Goal: Information Seeking & Learning: Check status

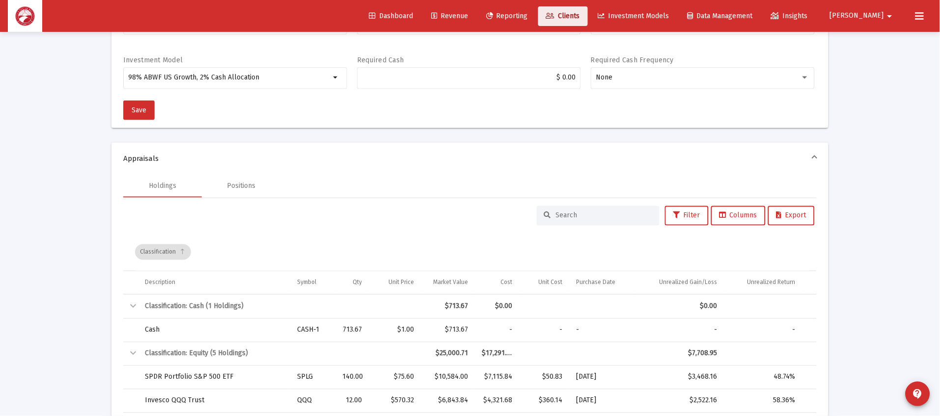
click at [580, 14] on span "Clients" at bounding box center [563, 16] width 34 height 8
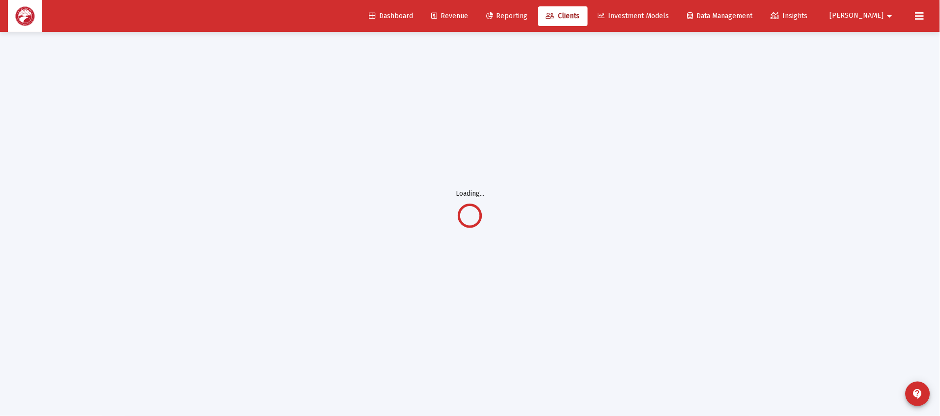
scroll to position [294, 0]
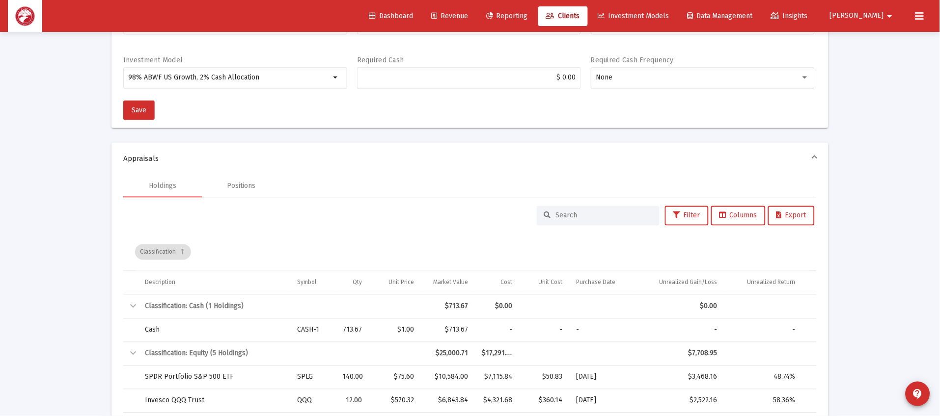
click at [611, 215] on input at bounding box center [604, 216] width 96 height 8
click at [588, 23] on link "Clients" at bounding box center [563, 16] width 50 height 20
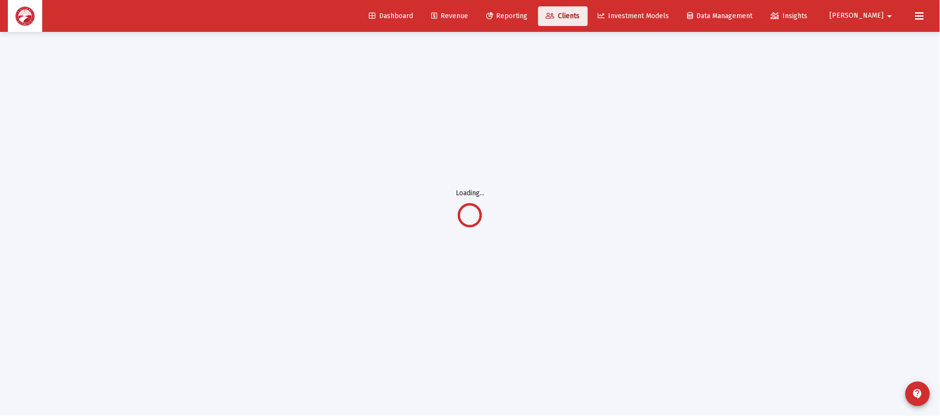
scroll to position [3, 0]
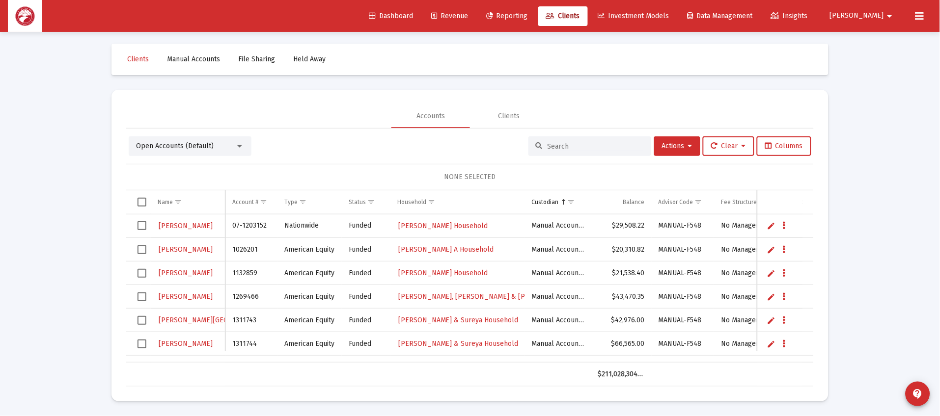
click at [586, 147] on input at bounding box center [595, 146] width 96 height 8
type input "[PERSON_NAME]"
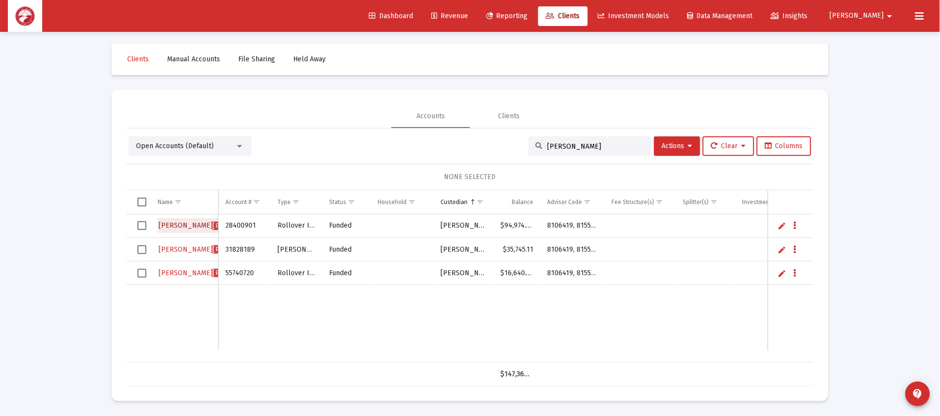
click at [213, 227] on span "[PERSON_NAME]" at bounding box center [240, 226] width 54 height 8
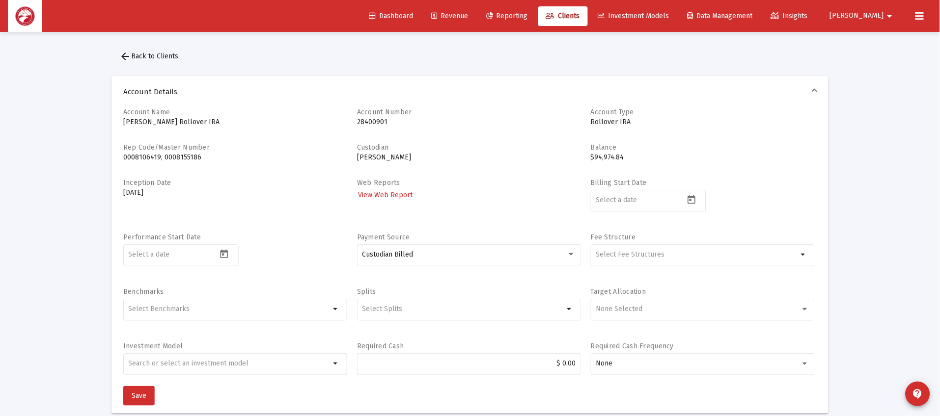
click at [350, 7] on div "Dashboard Revenue Reporting Clients Investment Models Data Management Insights …" at bounding box center [470, 16] width 924 height 32
click at [352, 11] on div "Dashboard Revenue Reporting Clients Investment Models Data Management Insights …" at bounding box center [470, 16] width 924 height 32
click at [356, 8] on div "Dashboard Revenue Reporting Clients Investment Models Data Management Insights …" at bounding box center [470, 16] width 924 height 32
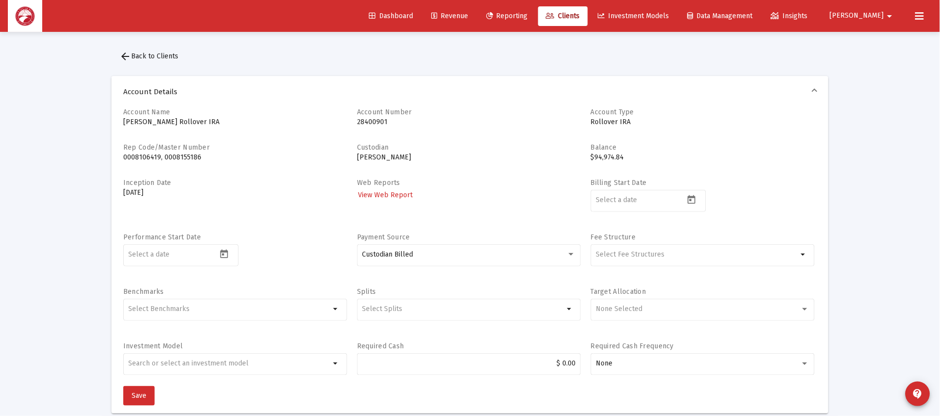
click at [318, 16] on div "Dashboard Revenue Reporting Clients Investment Models Data Management Insights …" at bounding box center [470, 16] width 924 height 32
click at [339, 8] on div "Dashboard Revenue Reporting Clients Investment Models Data Management Insights …" at bounding box center [470, 16] width 924 height 32
drag, startPoint x: 315, startPoint y: 8, endPoint x: 321, endPoint y: 2, distance: 8.7
click at [315, 8] on div "Dashboard Revenue Reporting Clients Investment Models Data Management Insights …" at bounding box center [470, 16] width 924 height 32
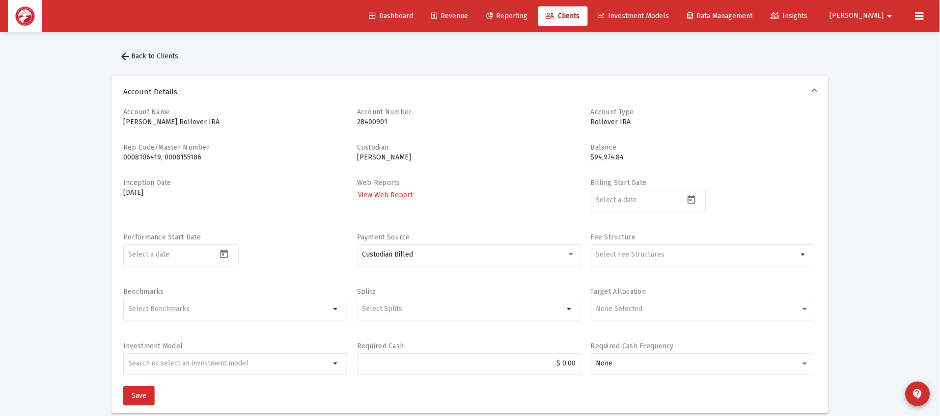
click at [250, 9] on div "Dashboard Revenue Reporting Clients Investment Models Data Management Insights …" at bounding box center [470, 16] width 924 height 32
click at [350, 19] on div "Dashboard Revenue Reporting Clients Investment Models Data Management Insights …" at bounding box center [470, 16] width 924 height 32
click at [388, 110] on label "Account Number" at bounding box center [384, 112] width 55 height 8
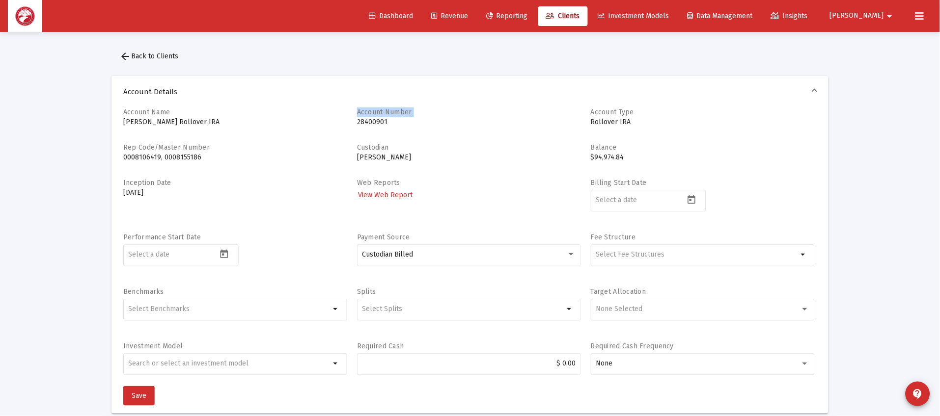
click at [388, 110] on label "Account Number" at bounding box center [384, 112] width 55 height 8
click at [385, 119] on p "28400901" at bounding box center [469, 122] width 224 height 10
click at [391, 120] on p "28400901" at bounding box center [469, 122] width 224 height 10
click at [319, 6] on div "Dashboard Revenue Reporting Clients Investment Models Data Management Insights …" at bounding box center [470, 16] width 924 height 32
drag, startPoint x: 313, startPoint y: 34, endPoint x: 312, endPoint y: 23, distance: 11.8
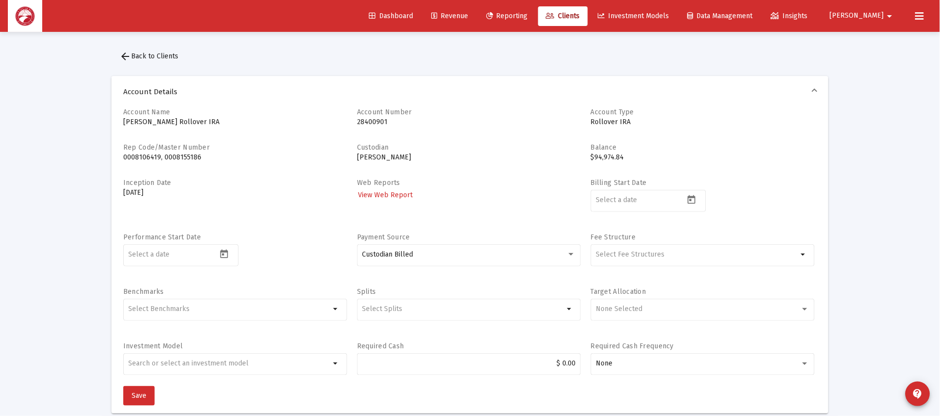
click at [380, 195] on span "View Web Report" at bounding box center [385, 195] width 54 height 8
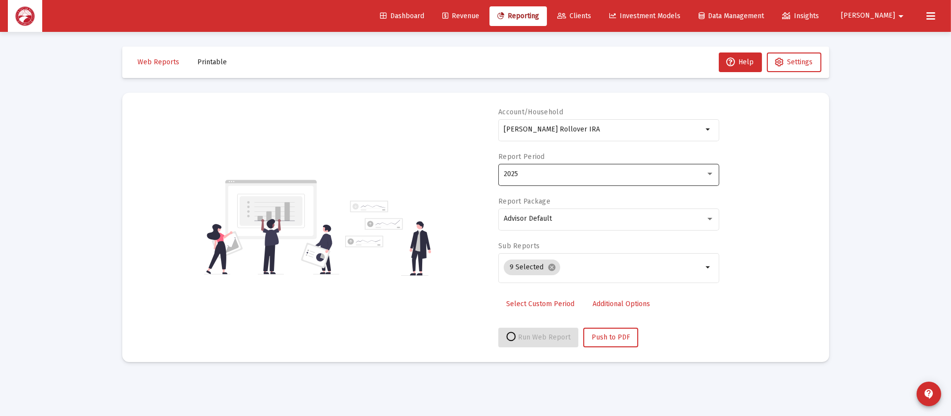
click at [595, 179] on div "2025" at bounding box center [609, 174] width 211 height 24
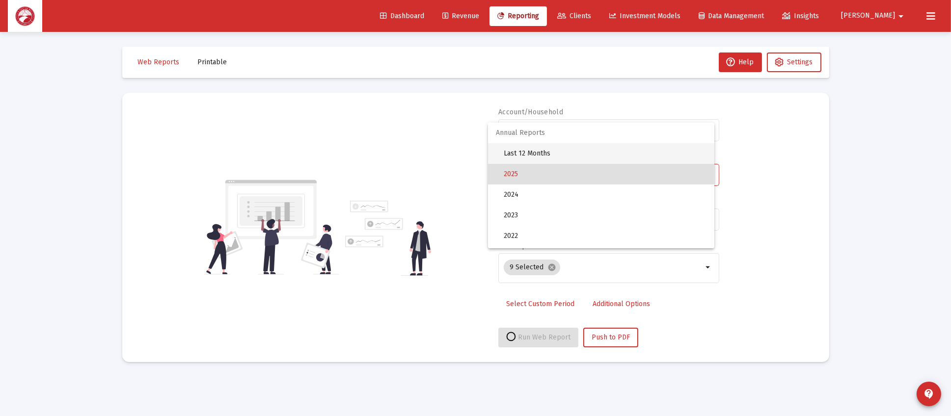
click at [598, 157] on span "Last 12 Months" at bounding box center [605, 153] width 203 height 21
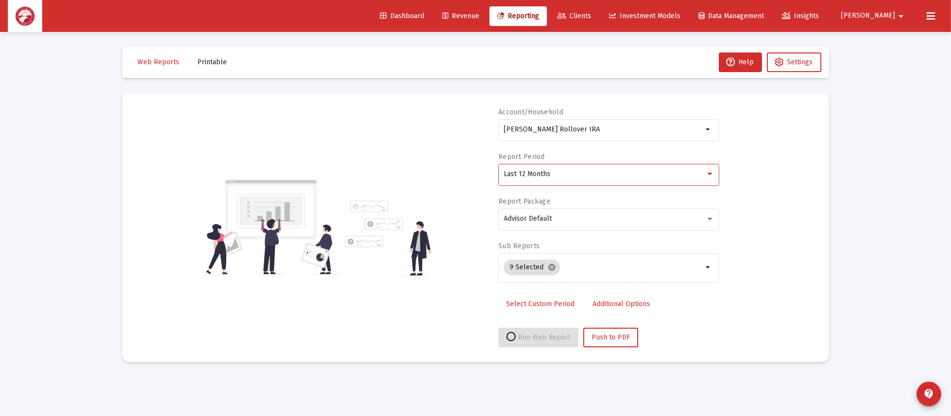
select select "View all"
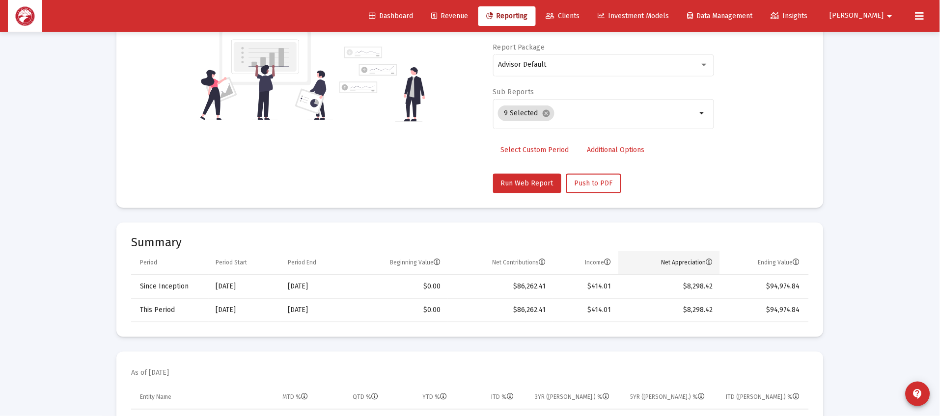
scroll to position [220, 0]
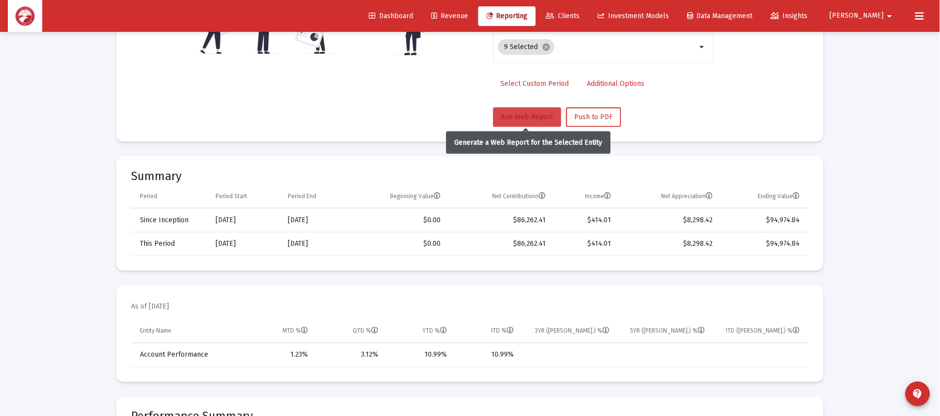
click at [510, 114] on span "Run Web Report" at bounding box center [527, 117] width 53 height 8
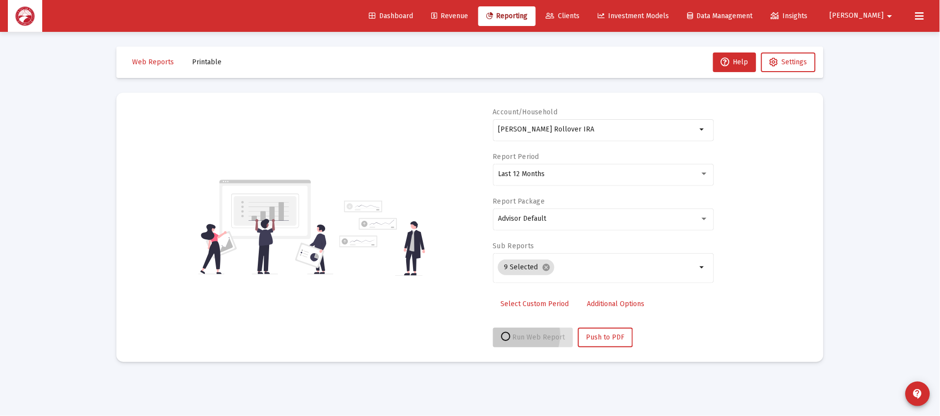
scroll to position [0, 0]
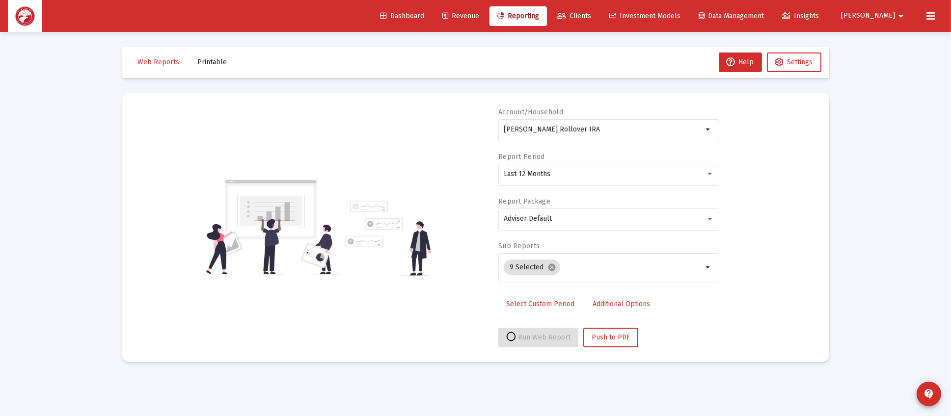
select select "View all"
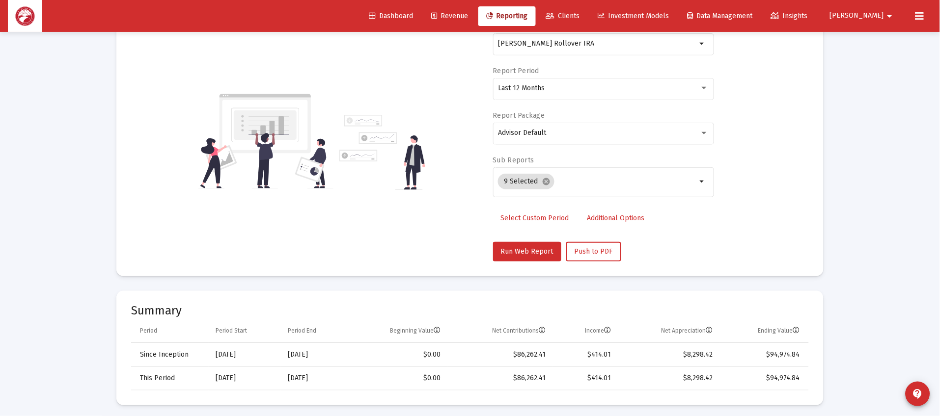
scroll to position [368, 0]
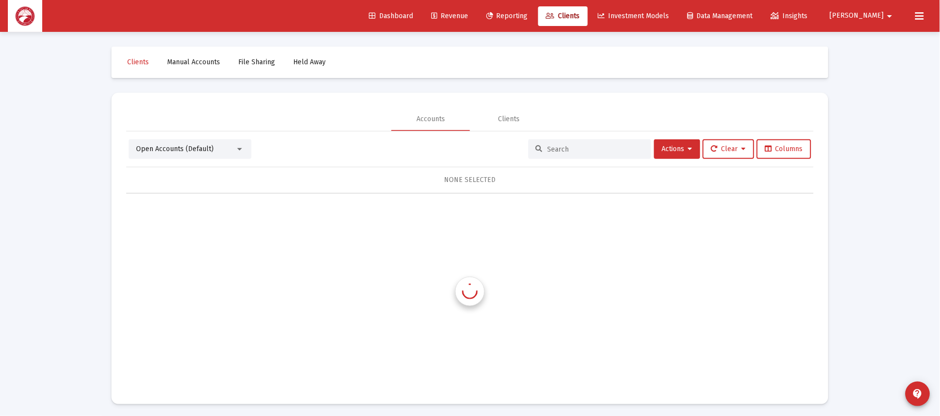
scroll to position [3, 0]
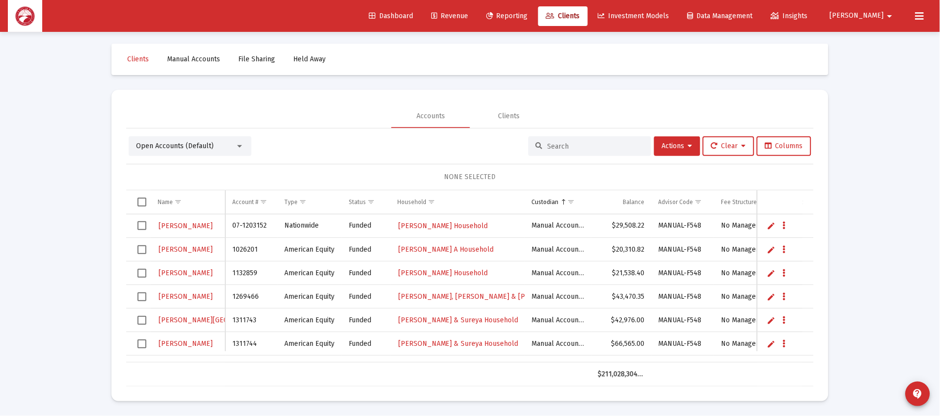
click at [556, 143] on input at bounding box center [595, 146] width 96 height 8
type input "[PERSON_NAME]"
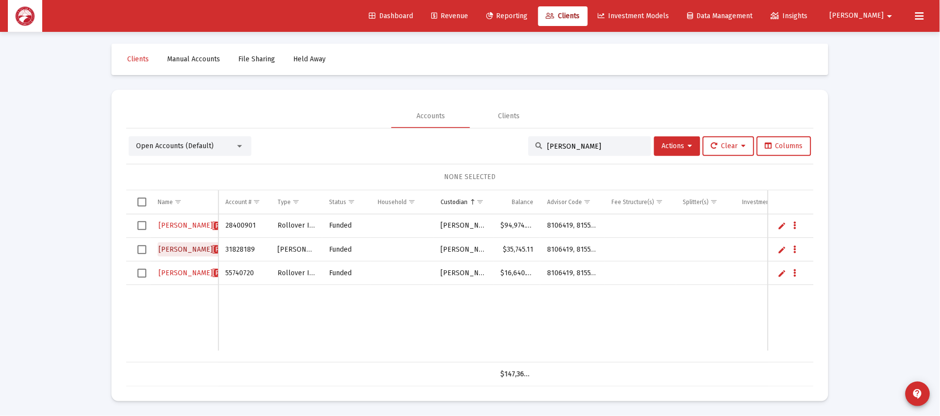
click at [213, 247] on span "[PERSON_NAME]" at bounding box center [240, 249] width 54 height 8
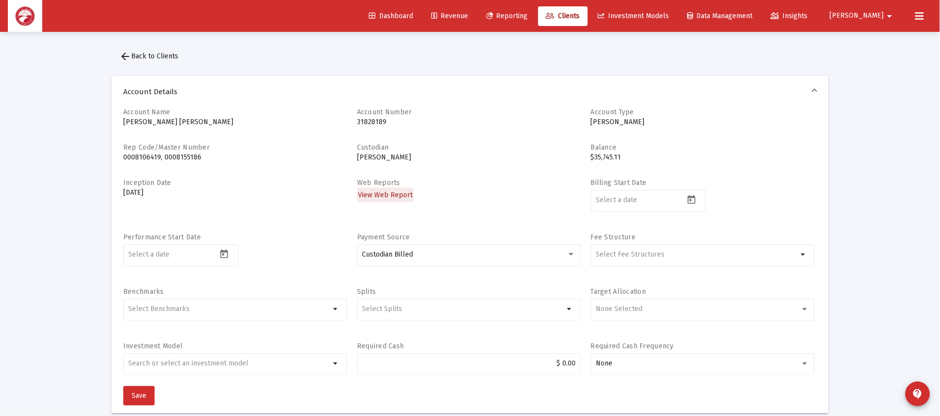
click at [393, 191] on span "View Web Report" at bounding box center [385, 195] width 54 height 8
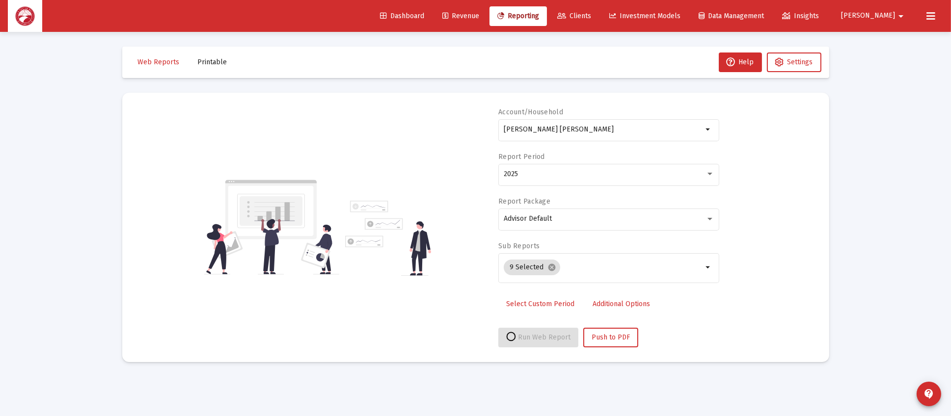
select select "View all"
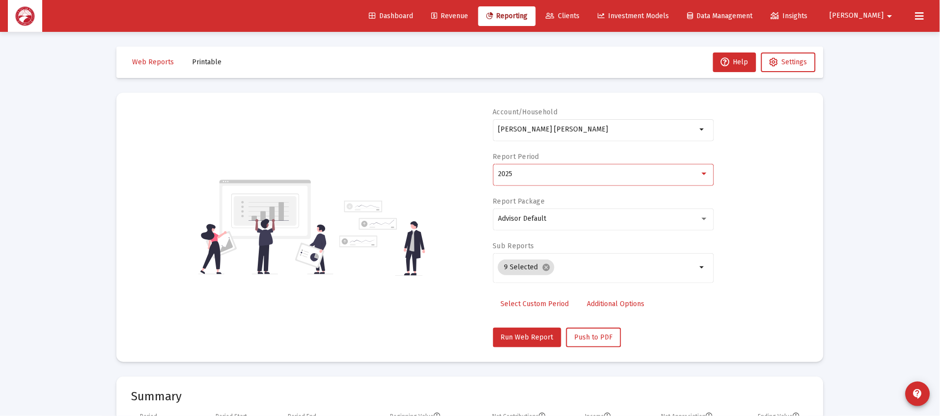
click at [526, 177] on div "2025" at bounding box center [599, 174] width 202 height 8
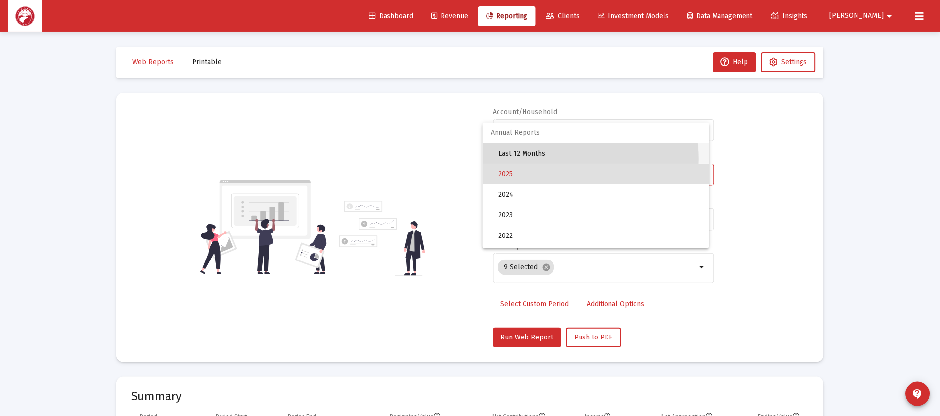
click at [555, 159] on span "Last 12 Months" at bounding box center [599, 153] width 203 height 21
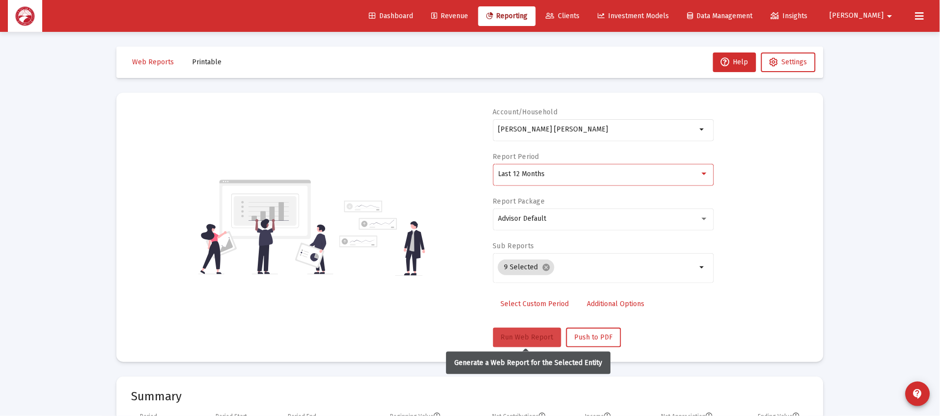
click at [523, 337] on span "Run Web Report" at bounding box center [527, 337] width 53 height 8
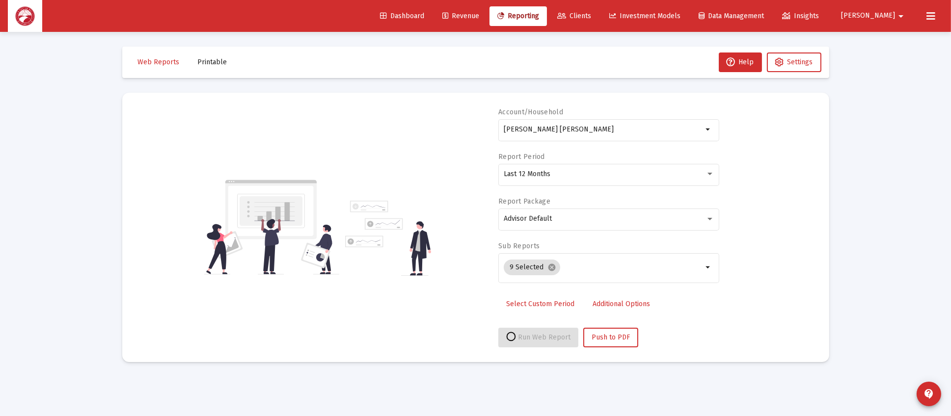
select select "View all"
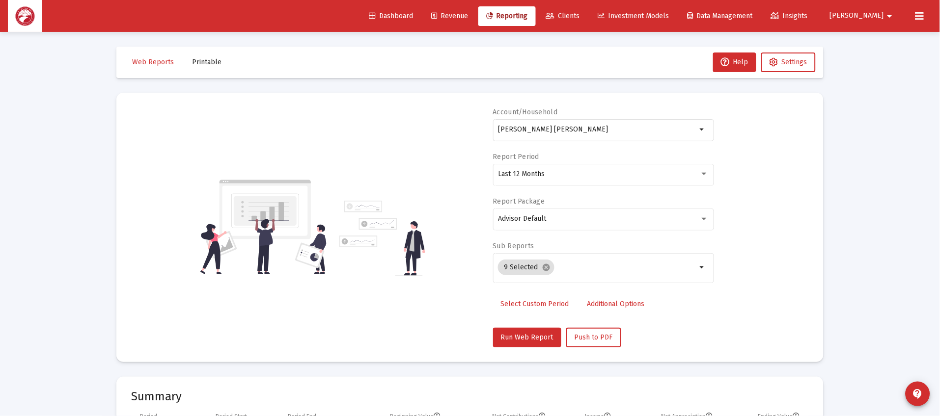
scroll to position [220, 0]
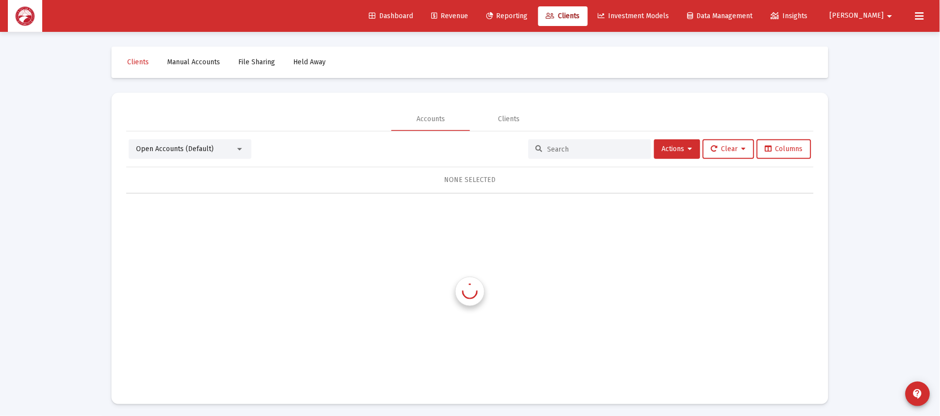
scroll to position [3, 0]
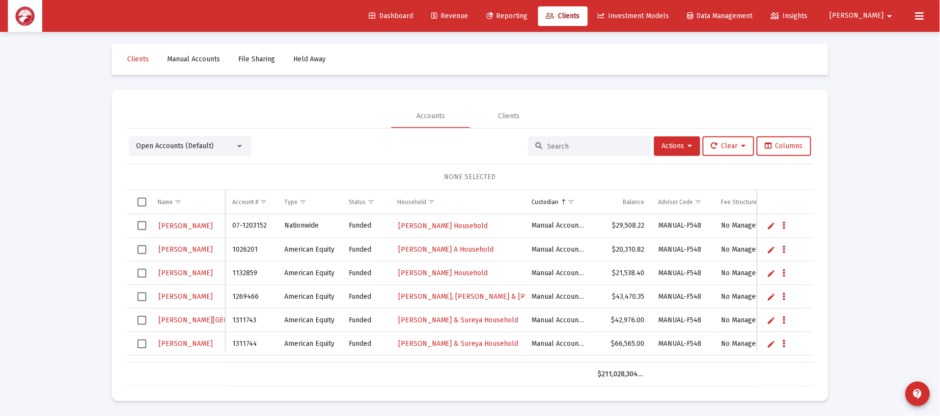
click at [568, 142] on input at bounding box center [595, 146] width 96 height 8
type input "[PERSON_NAME]"
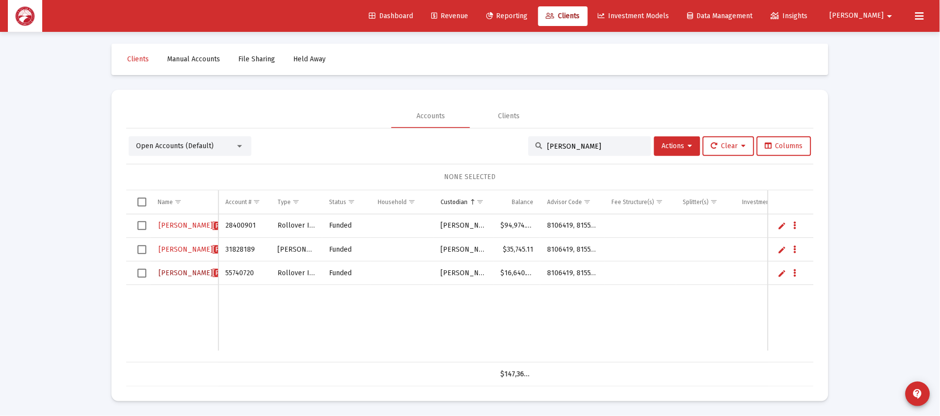
click at [213, 271] on span "[PERSON_NAME]" at bounding box center [240, 273] width 54 height 8
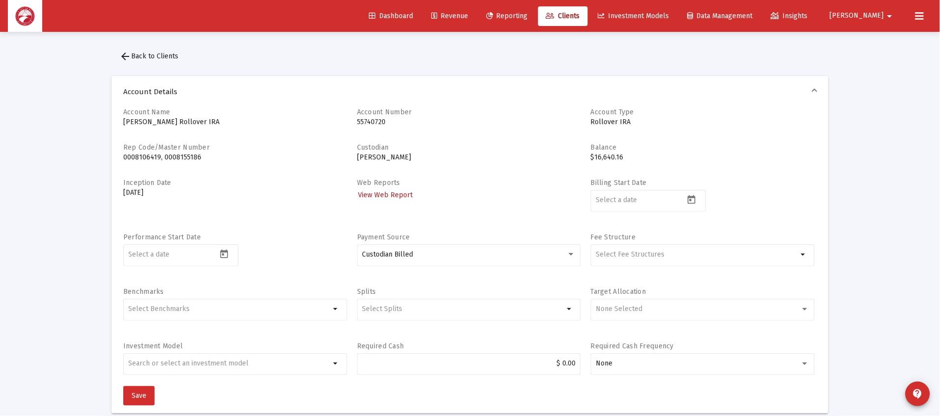
click at [379, 197] on span "View Web Report" at bounding box center [385, 195] width 54 height 8
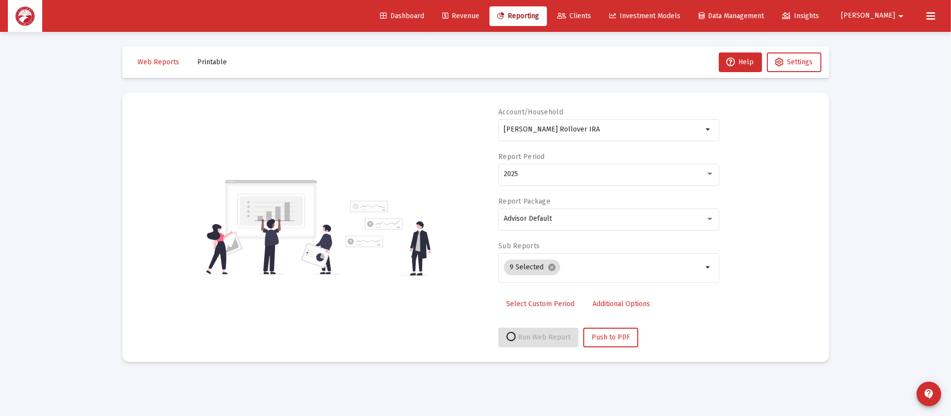
select select "View all"
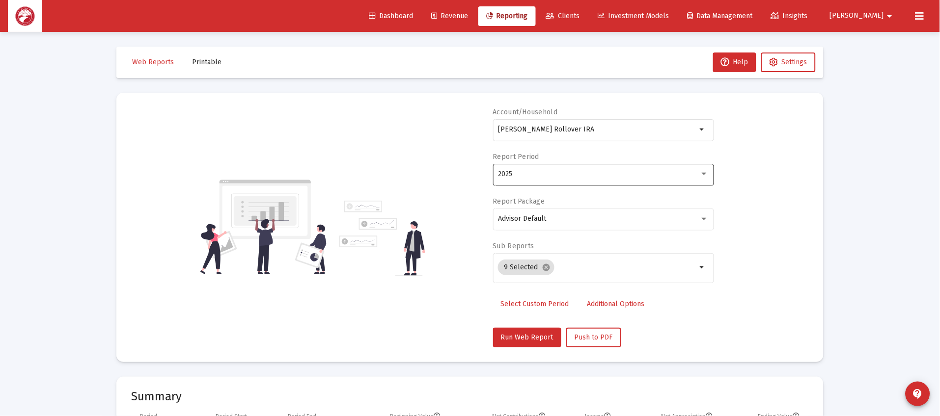
click at [533, 170] on div "2025" at bounding box center [599, 174] width 202 height 8
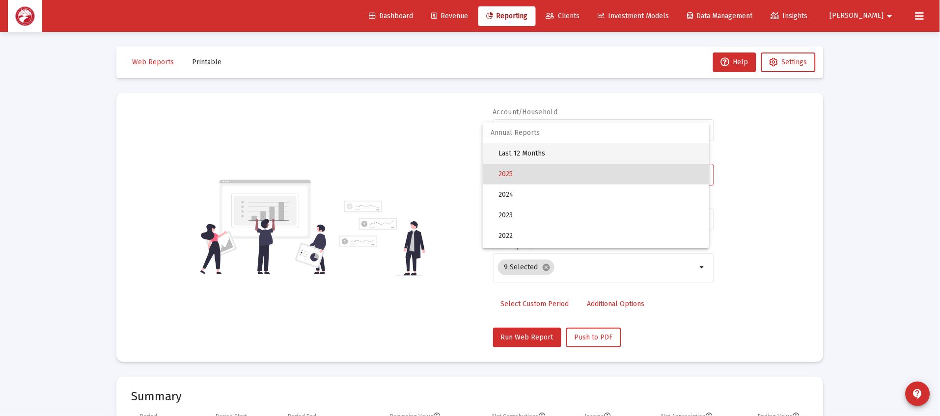
click at [541, 159] on span "Last 12 Months" at bounding box center [599, 153] width 203 height 21
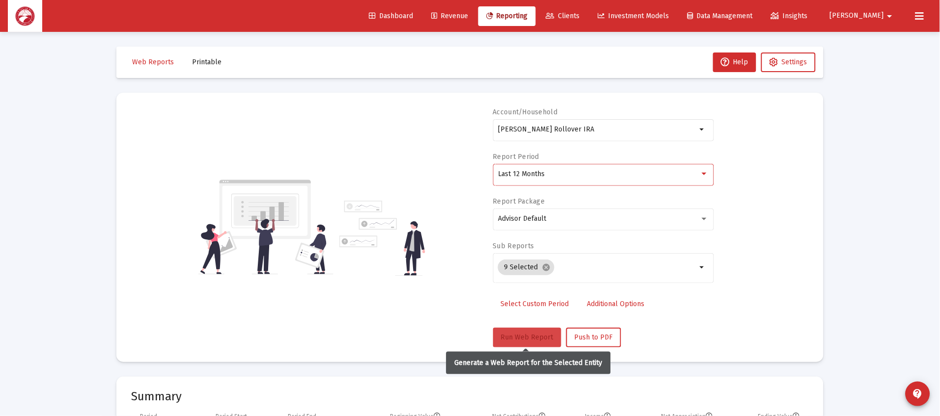
click at [514, 333] on span "Run Web Report" at bounding box center [527, 337] width 53 height 8
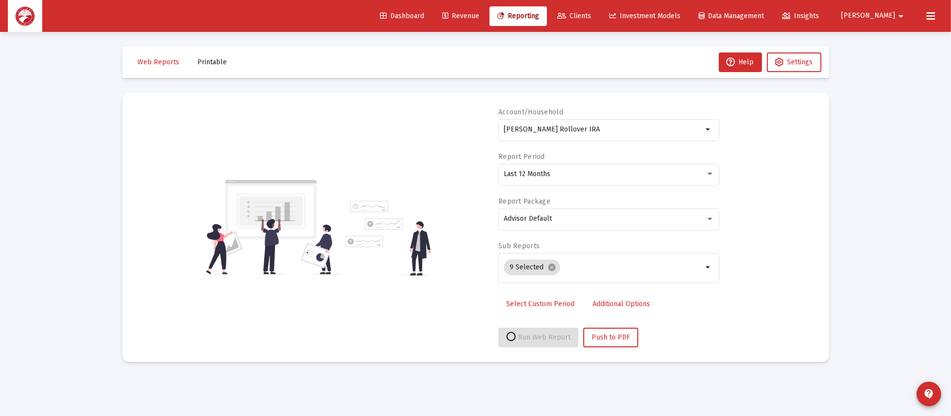
select select "View all"
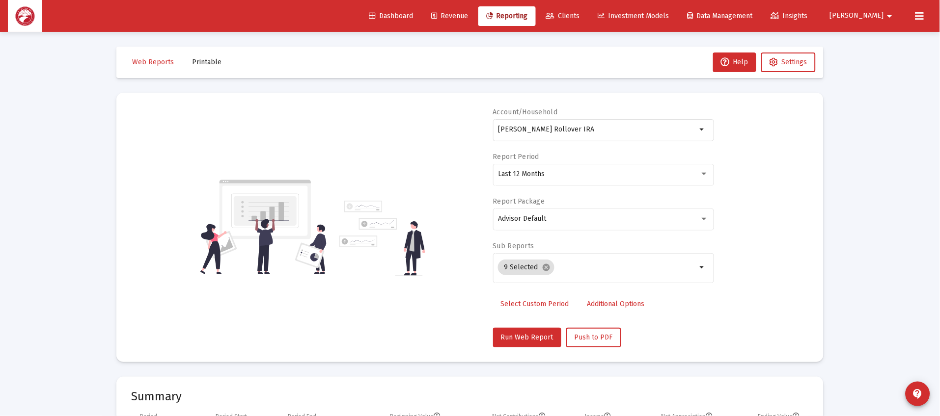
click at [364, 7] on div "Dashboard Revenue Reporting Clients Investment Models Data Management Insights …" at bounding box center [470, 16] width 924 height 32
click at [354, 5] on div "Dashboard Revenue Reporting Clients Investment Models Data Management Insights …" at bounding box center [470, 16] width 924 height 32
click at [341, 6] on div "Dashboard Revenue Reporting Clients Investment Models Data Management Insights …" at bounding box center [470, 16] width 924 height 32
click at [351, 8] on div "Dashboard Revenue Reporting Clients Investment Models Data Management Insights …" at bounding box center [470, 16] width 924 height 32
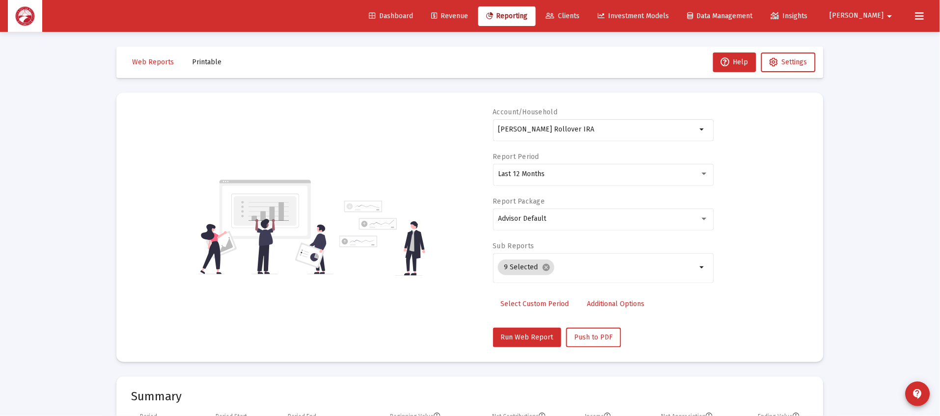
click at [351, 8] on div "Dashboard Revenue Reporting Clients Investment Models Data Management Insights …" at bounding box center [470, 16] width 924 height 32
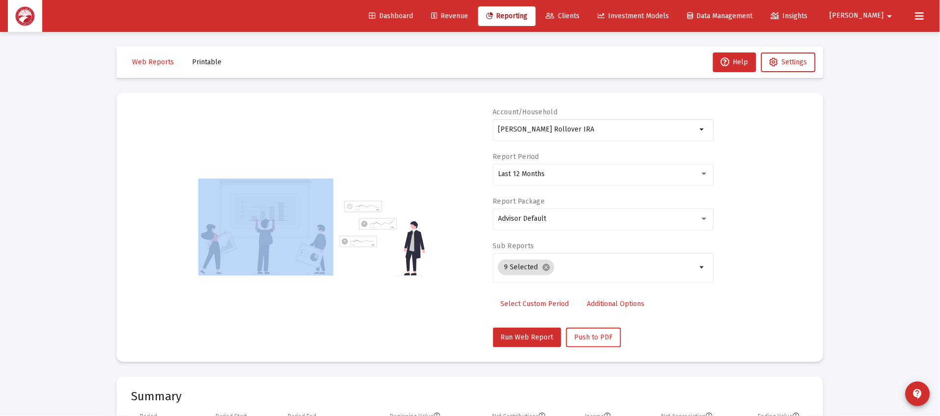
drag, startPoint x: 331, startPoint y: 14, endPoint x: 827, endPoint y: 50, distance: 497.2
click at [827, 50] on div "Dashboard Revenue Reporting Clients Investment Models Data Management Insights …" at bounding box center [470, 208] width 940 height 416
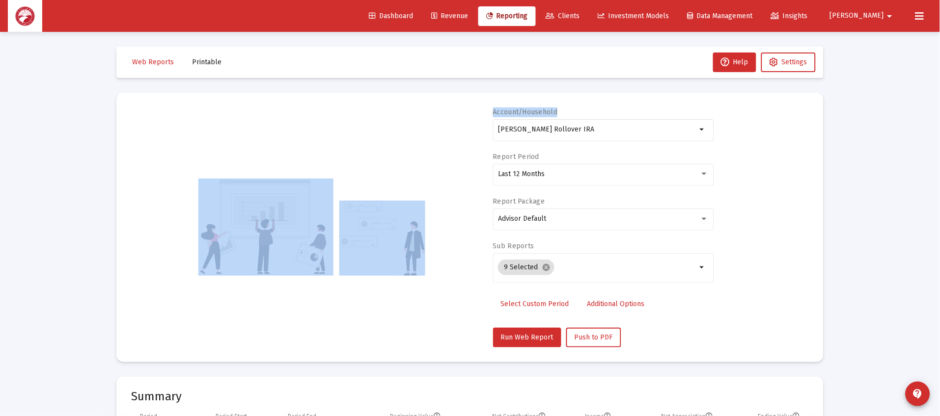
drag, startPoint x: 492, startPoint y: 60, endPoint x: 902, endPoint y: 85, distance: 410.7
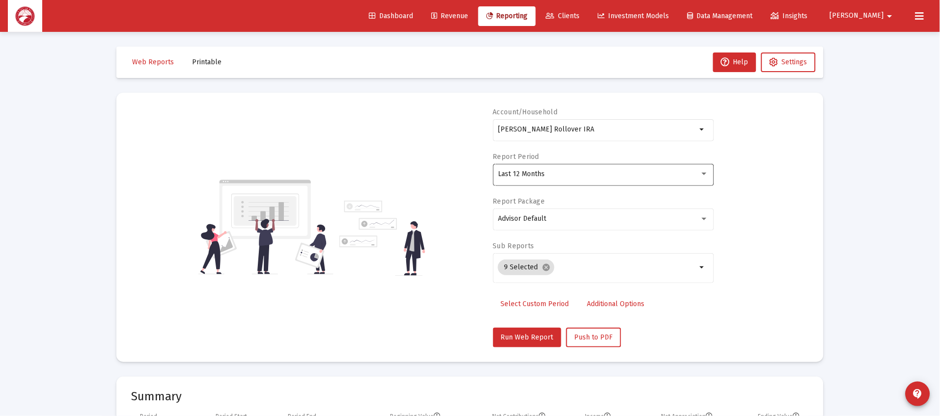
click at [593, 179] on div "Last 12 Months" at bounding box center [603, 174] width 211 height 24
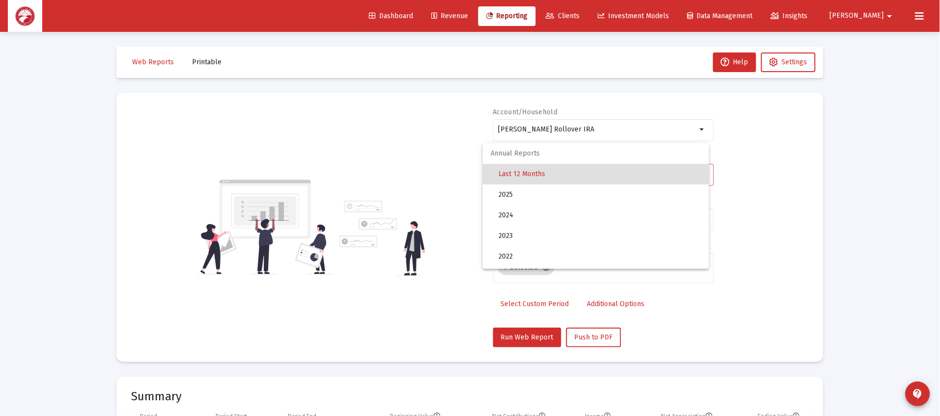
click at [785, 155] on div at bounding box center [470, 208] width 940 height 416
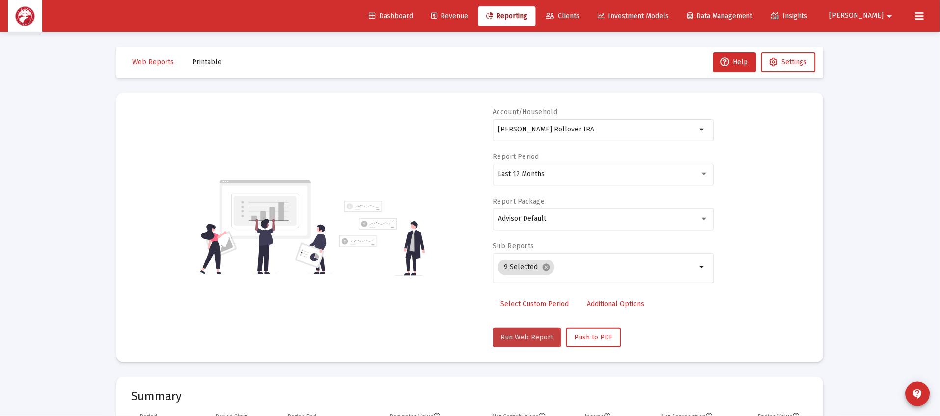
click at [521, 338] on span "Run Web Report" at bounding box center [527, 337] width 53 height 8
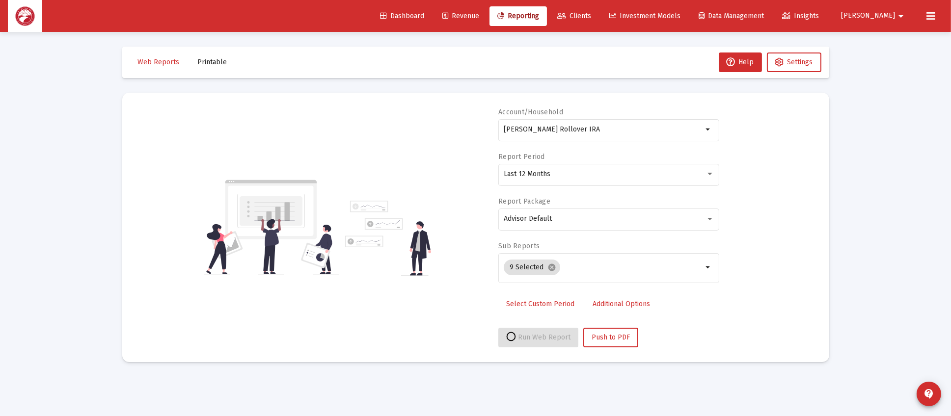
select select "View all"
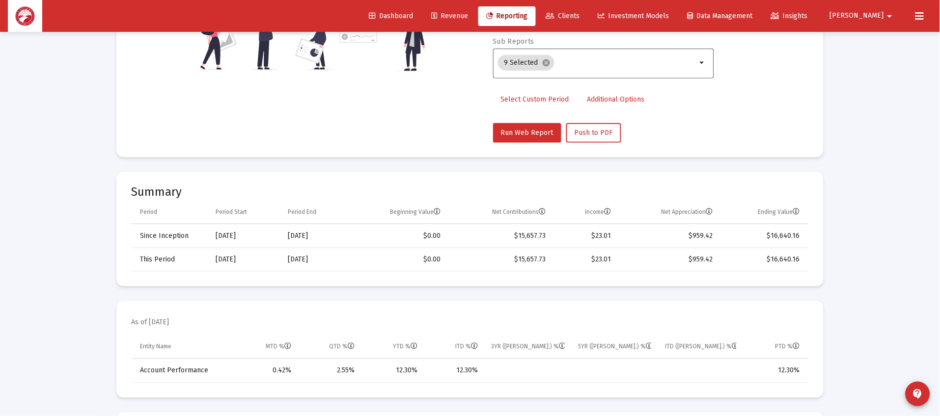
scroll to position [294, 0]
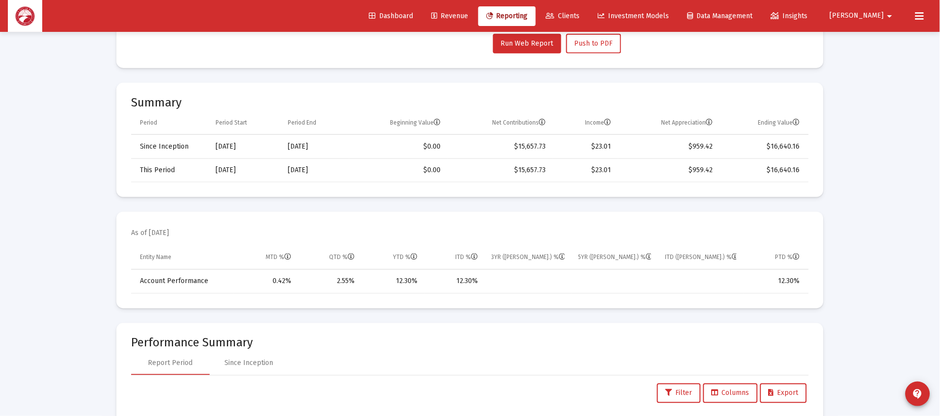
click at [691, 42] on div "Run Web Report Push to PDF" at bounding box center [603, 44] width 221 height 20
